Goal: Check status: Check status

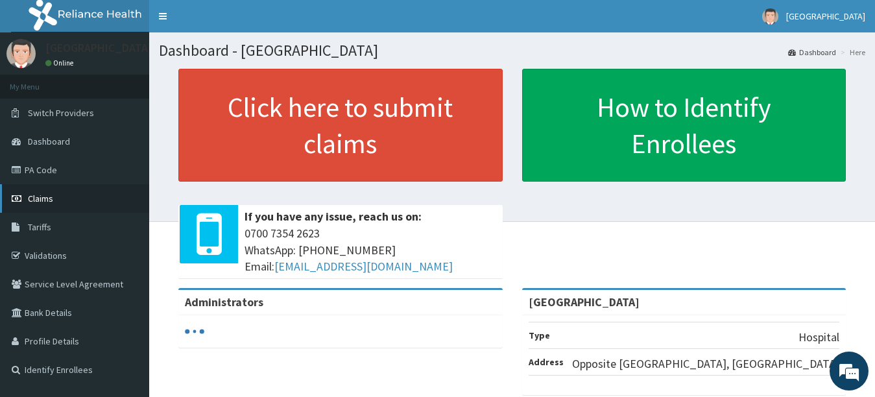
click at [46, 202] on span "Claims" at bounding box center [40, 199] width 25 height 12
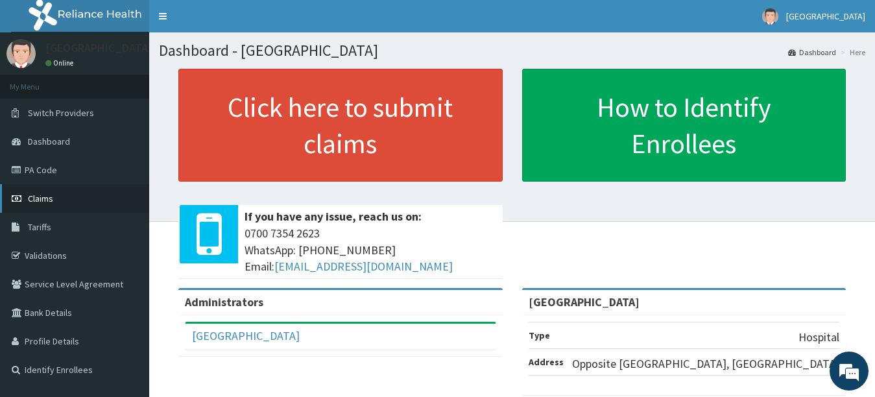
click at [62, 197] on link "Claims" at bounding box center [74, 198] width 149 height 29
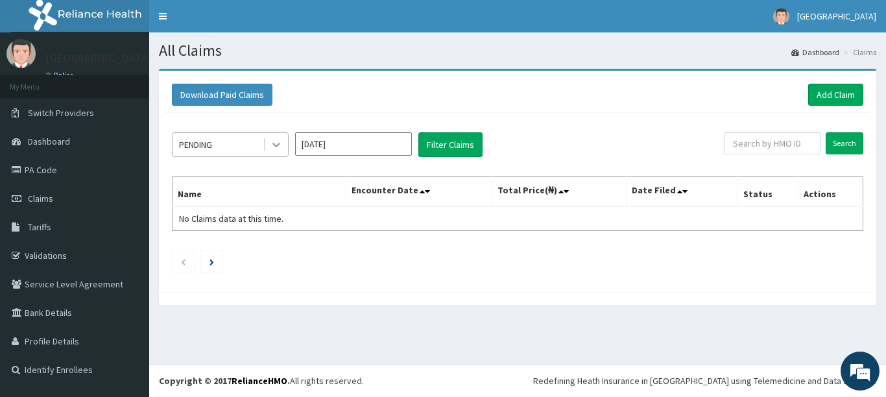
click at [271, 140] on icon at bounding box center [276, 144] width 13 height 13
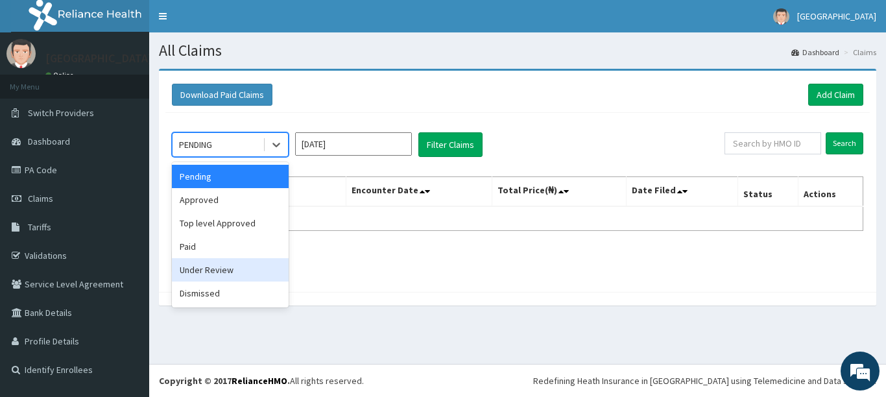
click at [239, 271] on div "Under Review" at bounding box center [230, 269] width 117 height 23
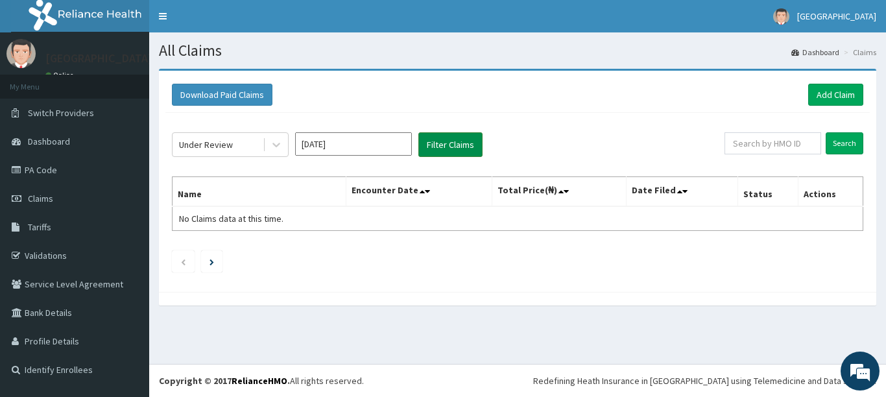
click at [472, 139] on button "Filter Claims" at bounding box center [451, 144] width 64 height 25
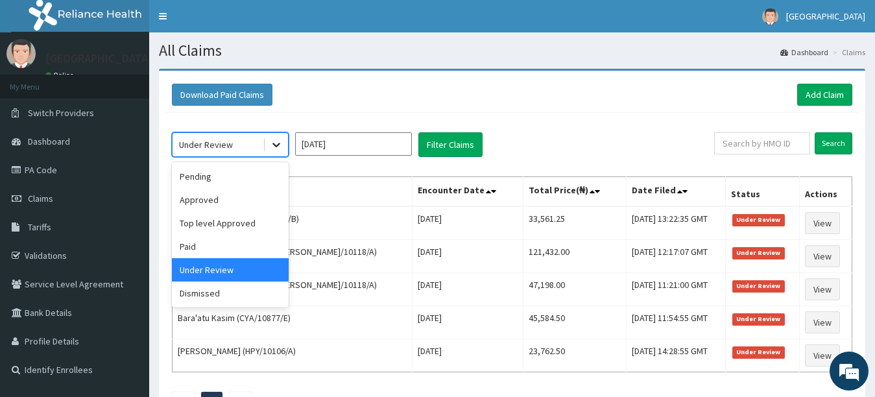
click at [266, 149] on div at bounding box center [276, 144] width 23 height 23
click at [213, 224] on div "Top level Approved" at bounding box center [230, 223] width 117 height 23
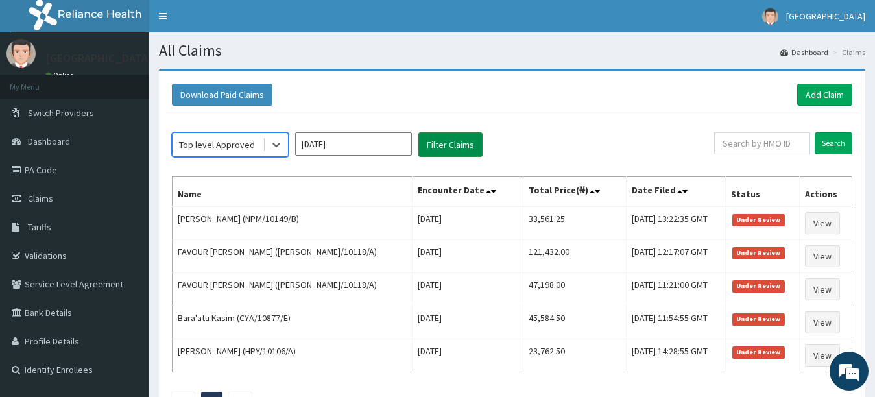
click at [439, 143] on button "Filter Claims" at bounding box center [451, 144] width 64 height 25
